Goal: Task Accomplishment & Management: Use online tool/utility

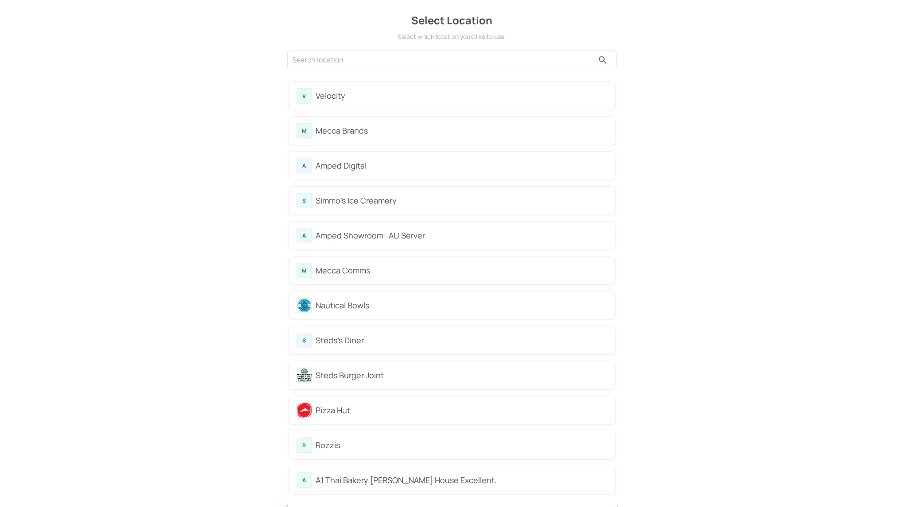
click at [329, 127] on div "Mecca Brands" at bounding box center [462, 131] width 292 height 12
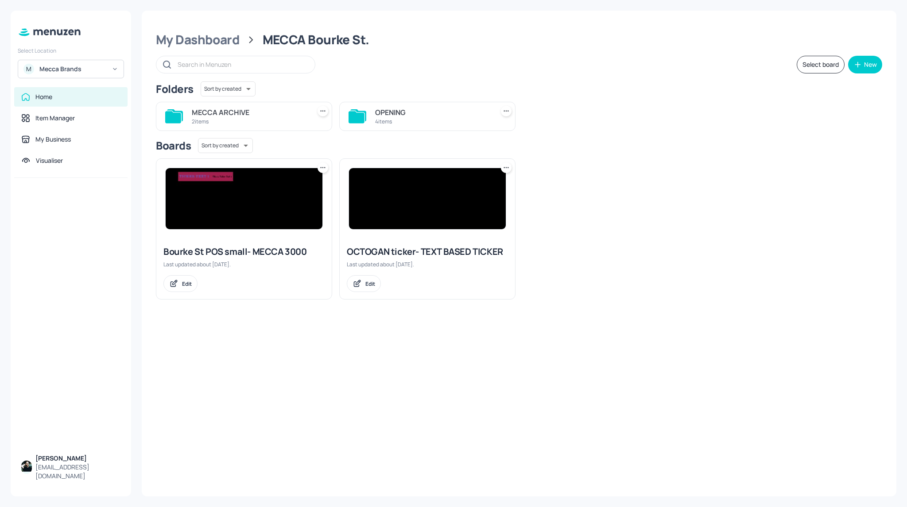
click at [48, 91] on div "Home" at bounding box center [70, 96] width 113 height 19
click at [209, 39] on div "My Dashboard" at bounding box center [198, 40] width 84 height 16
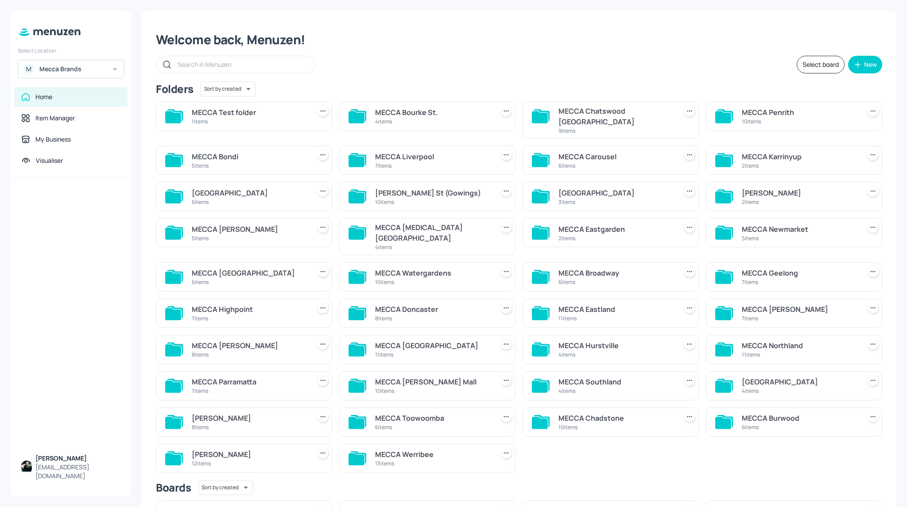
click at [244, 116] on div "MECCA Test folder" at bounding box center [249, 112] width 115 height 11
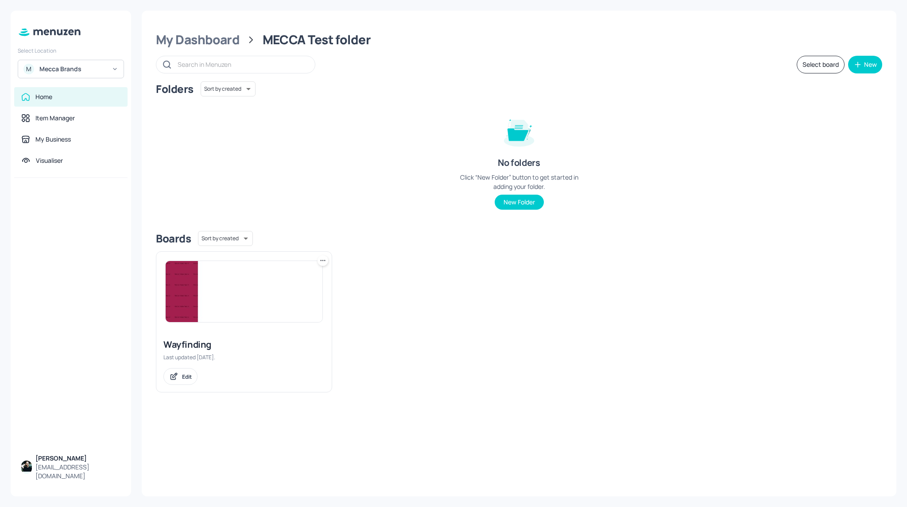
click at [237, 295] on img at bounding box center [244, 291] width 157 height 61
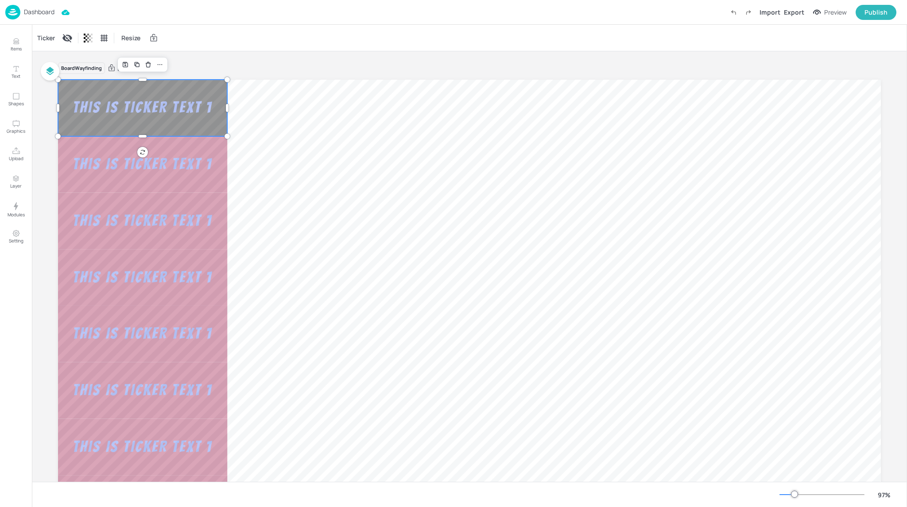
click at [178, 115] on div "This is Ticker Text 1" at bounding box center [142, 108] width 163 height 20
click at [44, 39] on div "Ticker" at bounding box center [45, 38] width 21 height 14
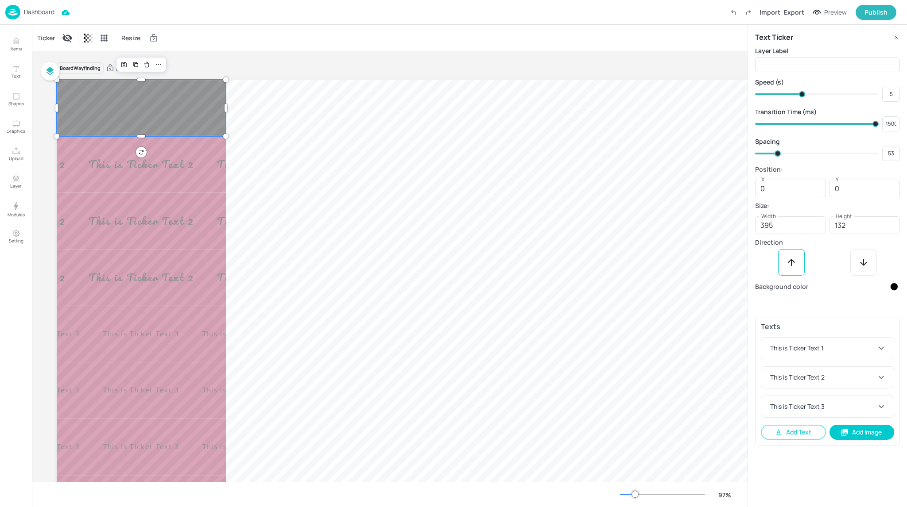
click at [894, 288] on div at bounding box center [894, 287] width 8 height 8
click at [889, 314] on icon at bounding box center [888, 313] width 4 height 4
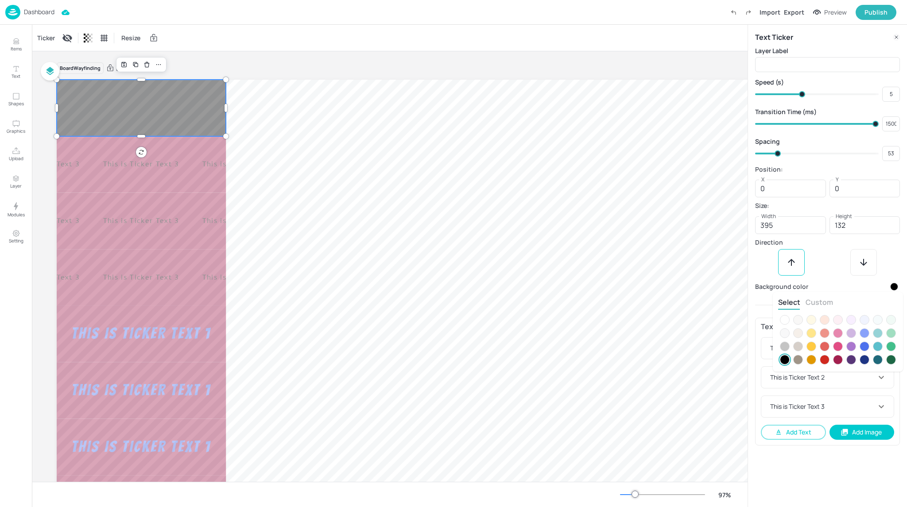
click at [820, 300] on button "Custom" at bounding box center [818, 303] width 27 height 10
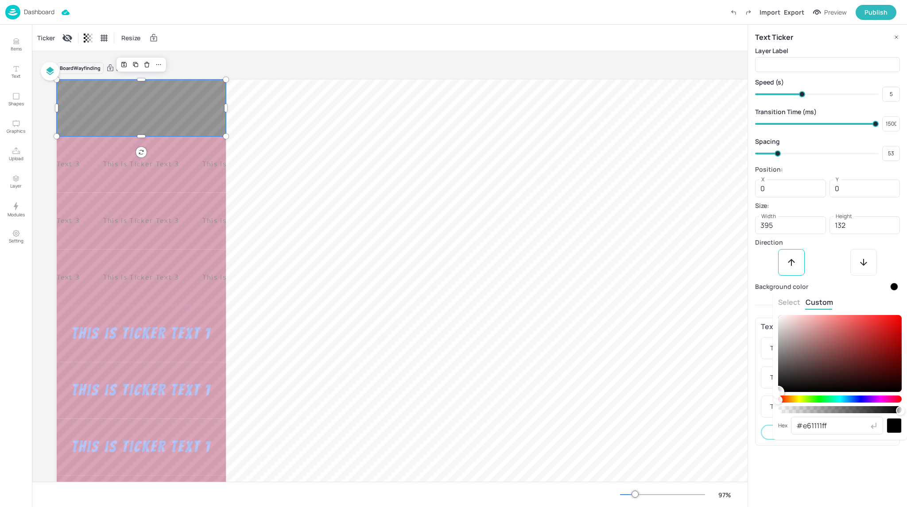
type input "#e61212ff"
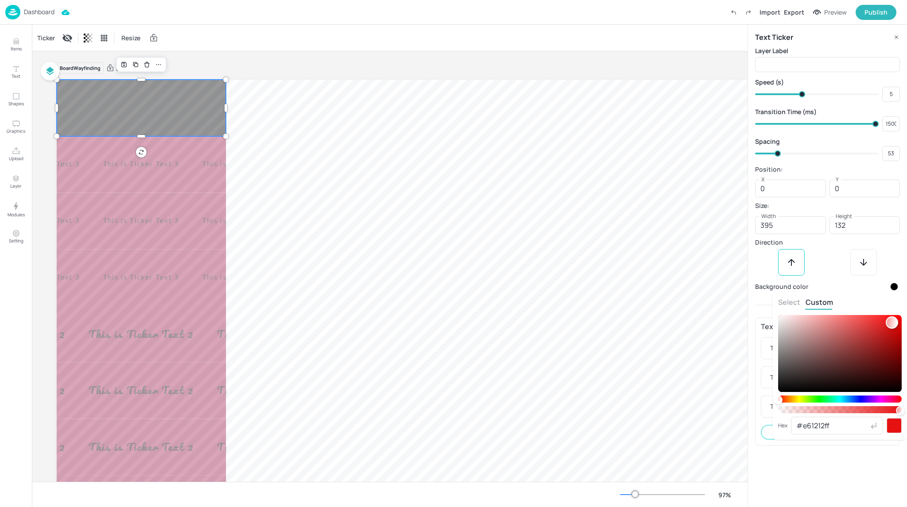
click at [892, 323] on div at bounding box center [840, 353] width 124 height 77
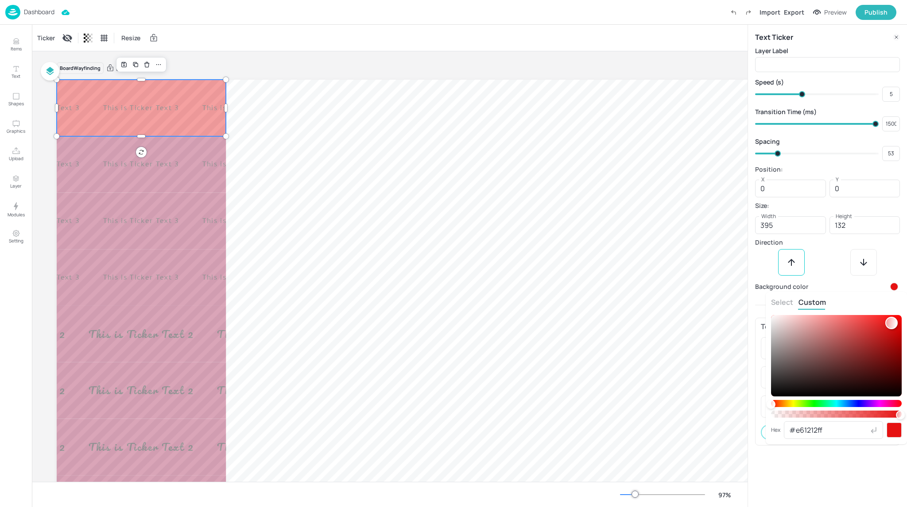
type input "#f64d4dff"
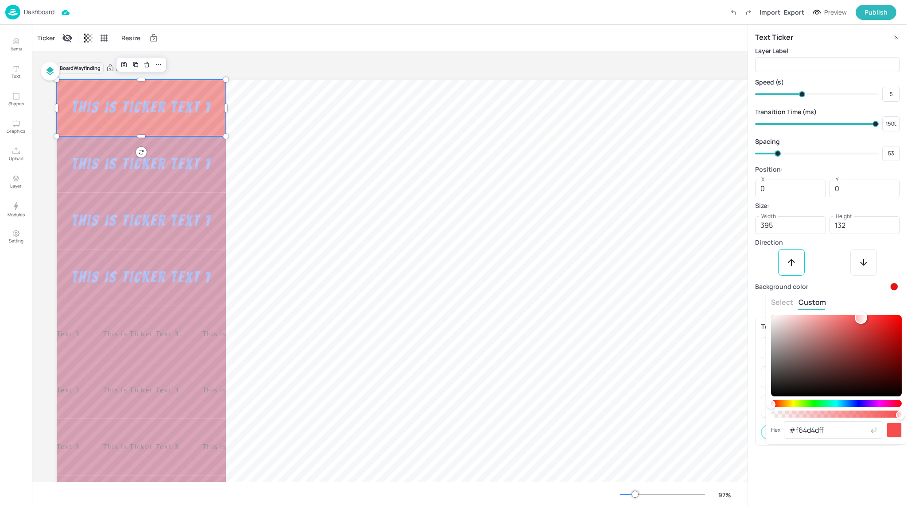
click at [861, 318] on div at bounding box center [836, 355] width 131 height 81
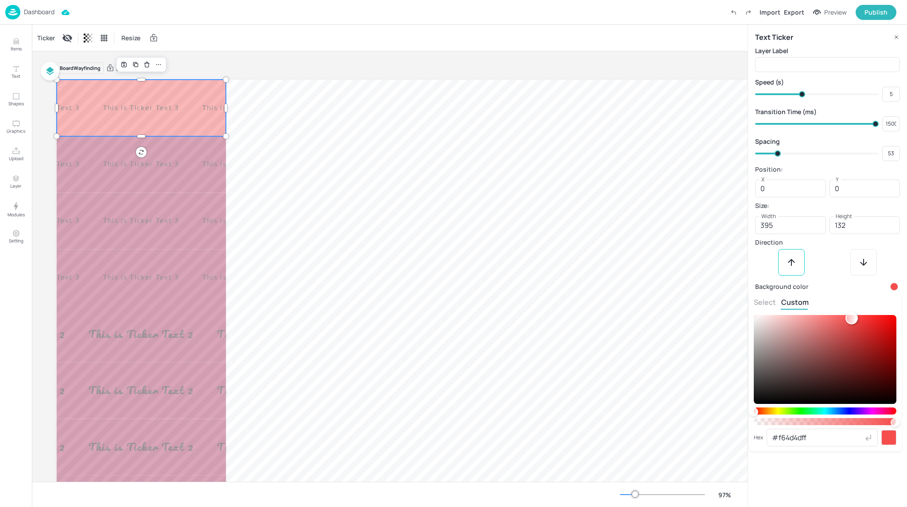
click at [841, 291] on div at bounding box center [453, 253] width 907 height 507
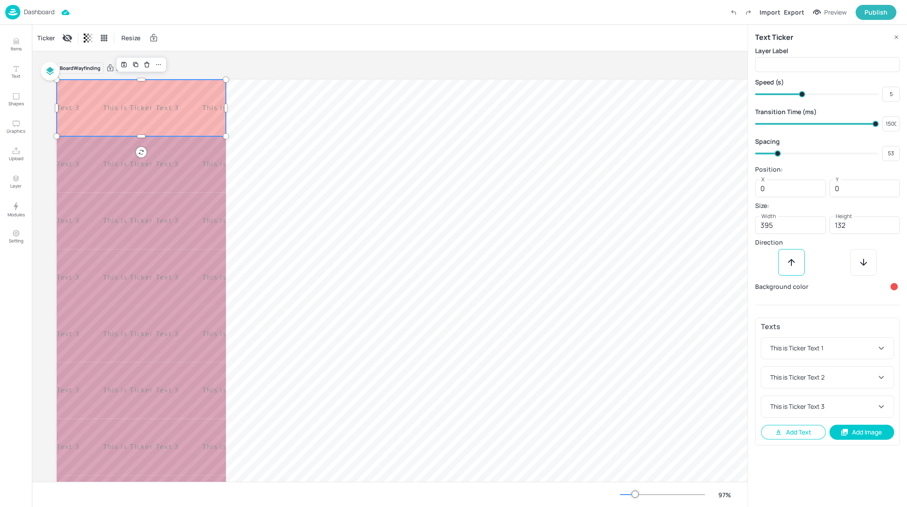
click at [898, 284] on div at bounding box center [894, 287] width 11 height 11
click at [888, 315] on icon at bounding box center [888, 313] width 4 height 4
click at [827, 303] on button "Custom" at bounding box center [818, 303] width 27 height 10
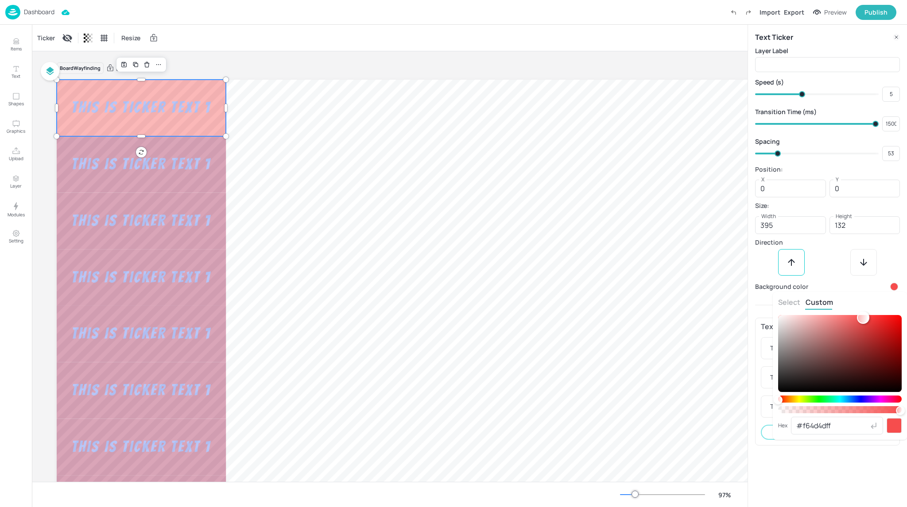
type input "#4df671ff"
click at [823, 398] on div at bounding box center [840, 399] width 124 height 7
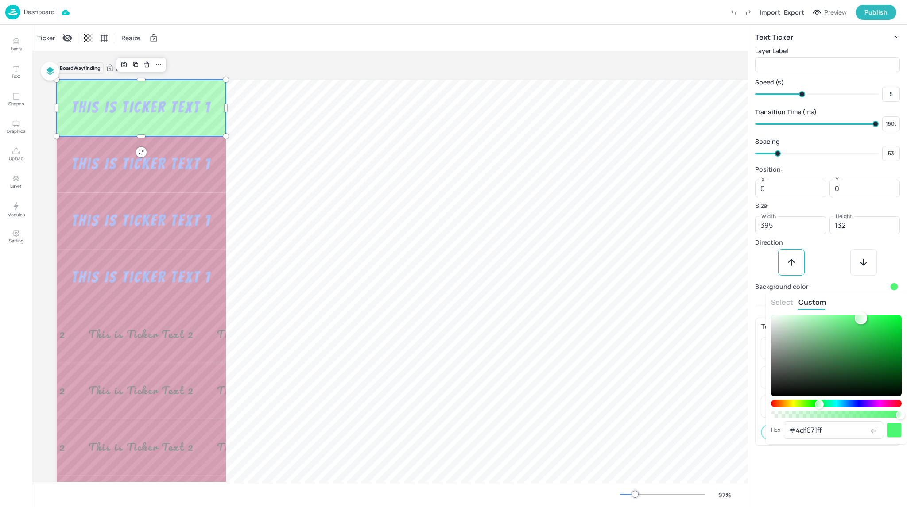
type input "#2bf656ff"
click at [879, 318] on div at bounding box center [836, 355] width 131 height 81
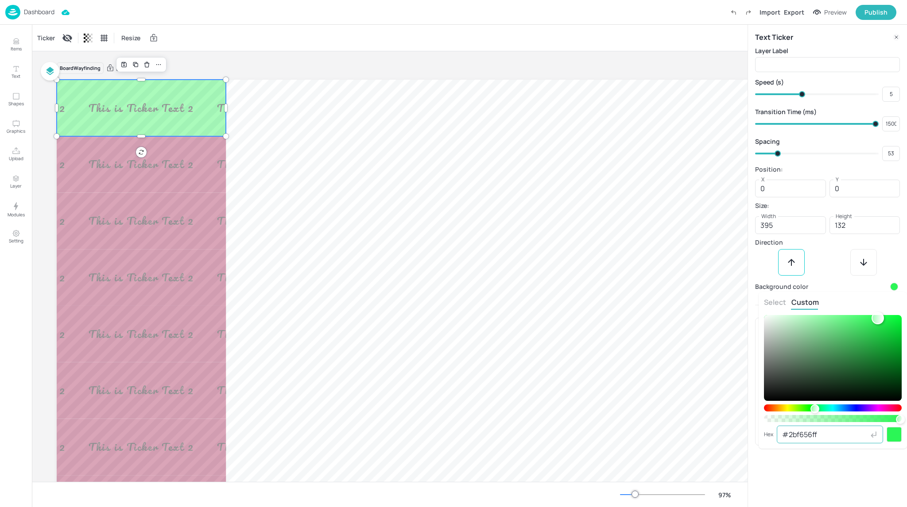
click at [874, 436] on icon at bounding box center [873, 435] width 5 height 6
click at [891, 432] on div at bounding box center [893, 434] width 15 height 15
click at [839, 242] on div at bounding box center [453, 253] width 907 height 507
